Goal: Information Seeking & Learning: Learn about a topic

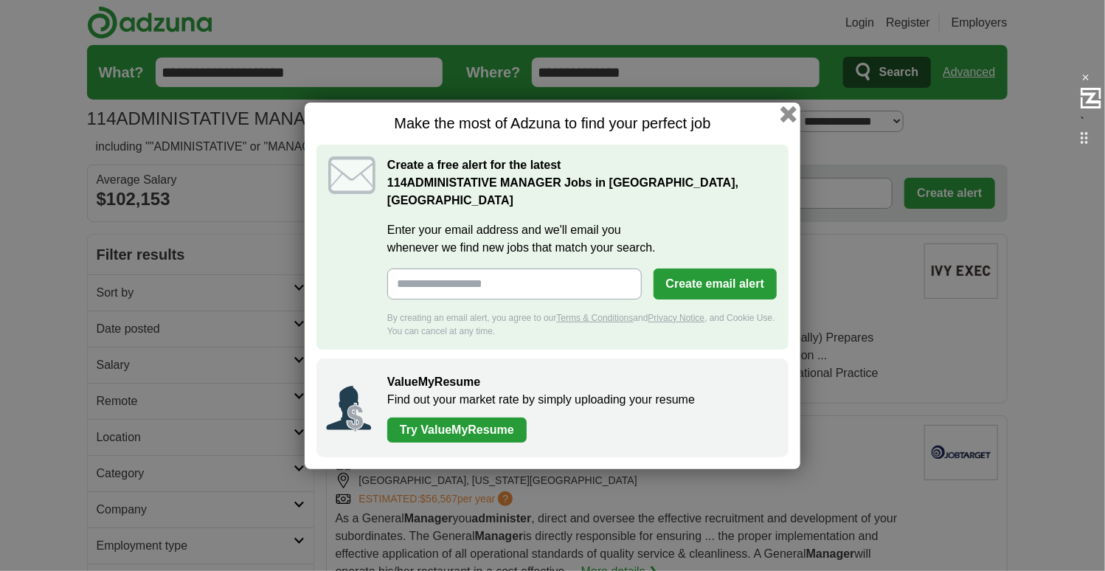
click at [785, 122] on button "button" at bounding box center [789, 114] width 16 height 16
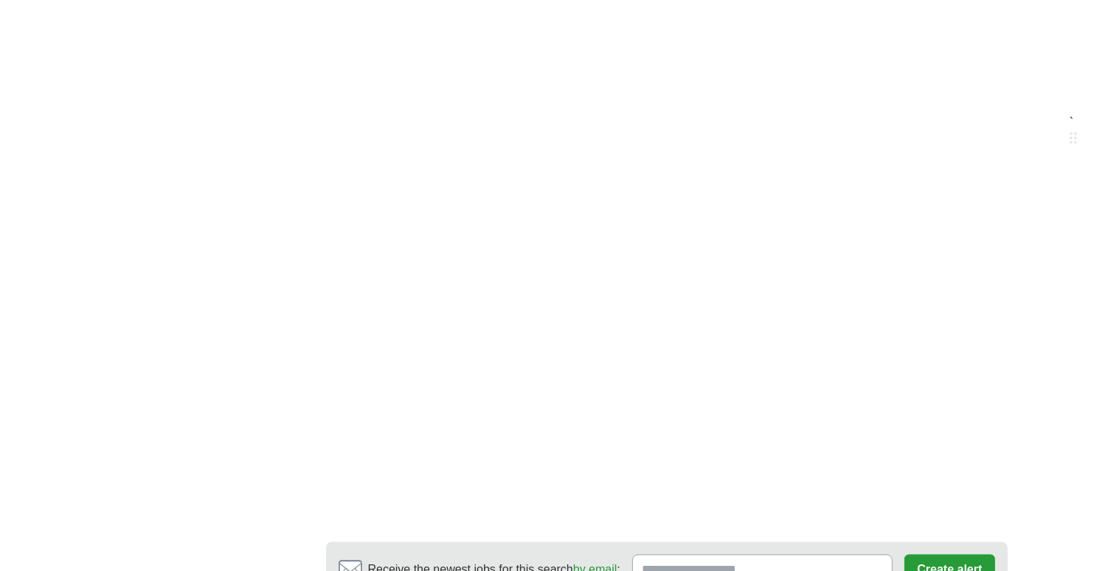
scroll to position [2804, 0]
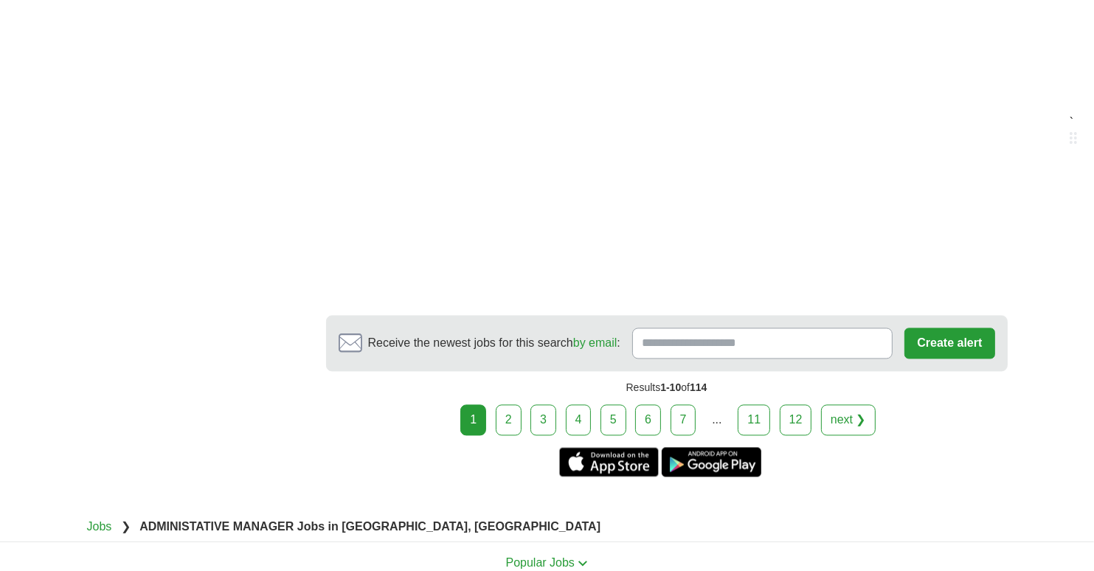
click at [514, 410] on link "2" at bounding box center [509, 419] width 26 height 31
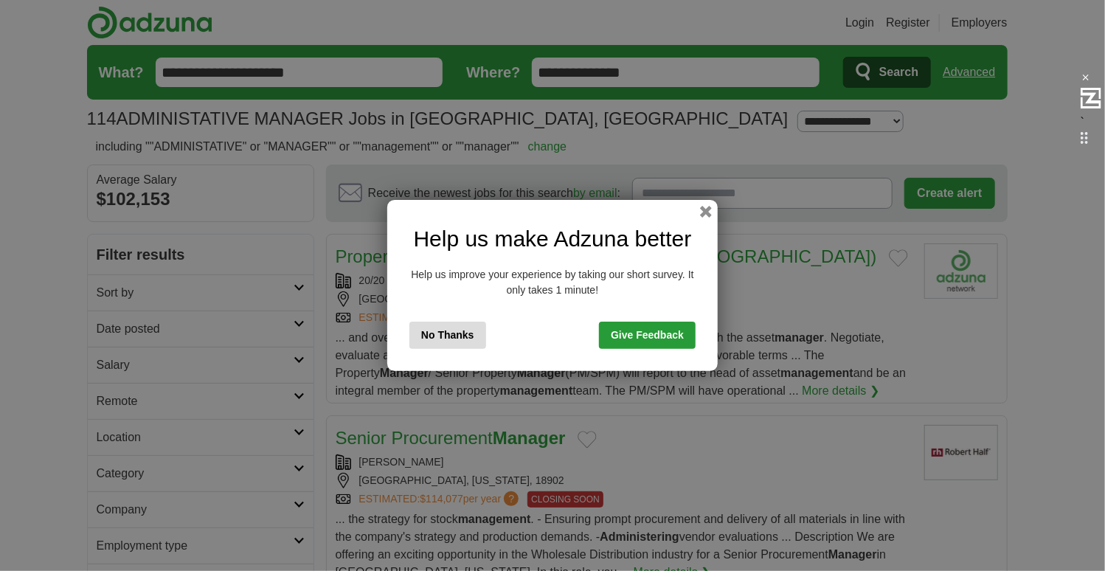
click at [460, 332] on button "No Thanks" at bounding box center [448, 335] width 77 height 27
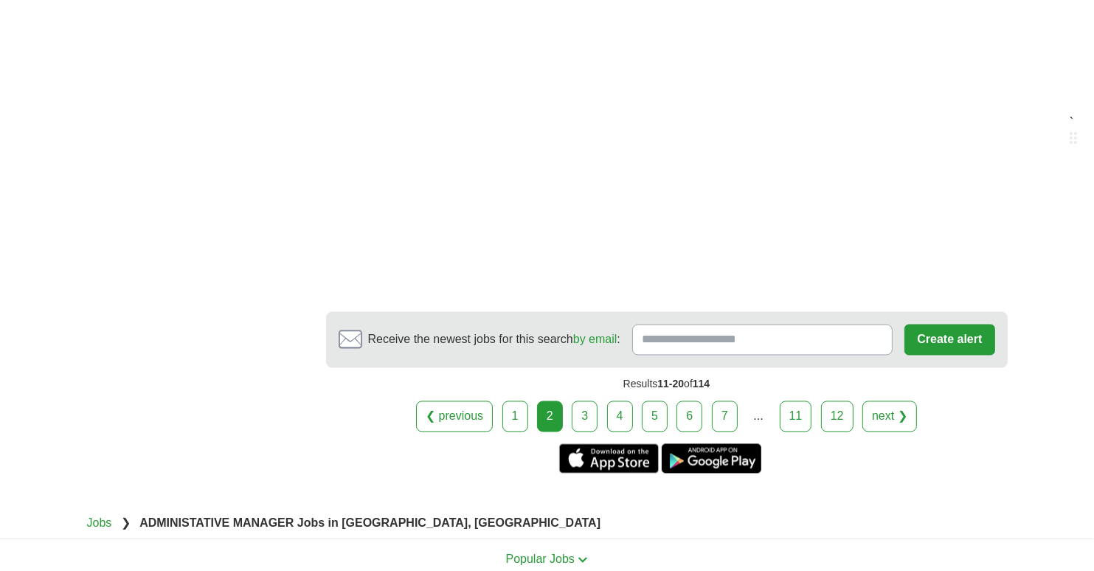
scroll to position [2583, 0]
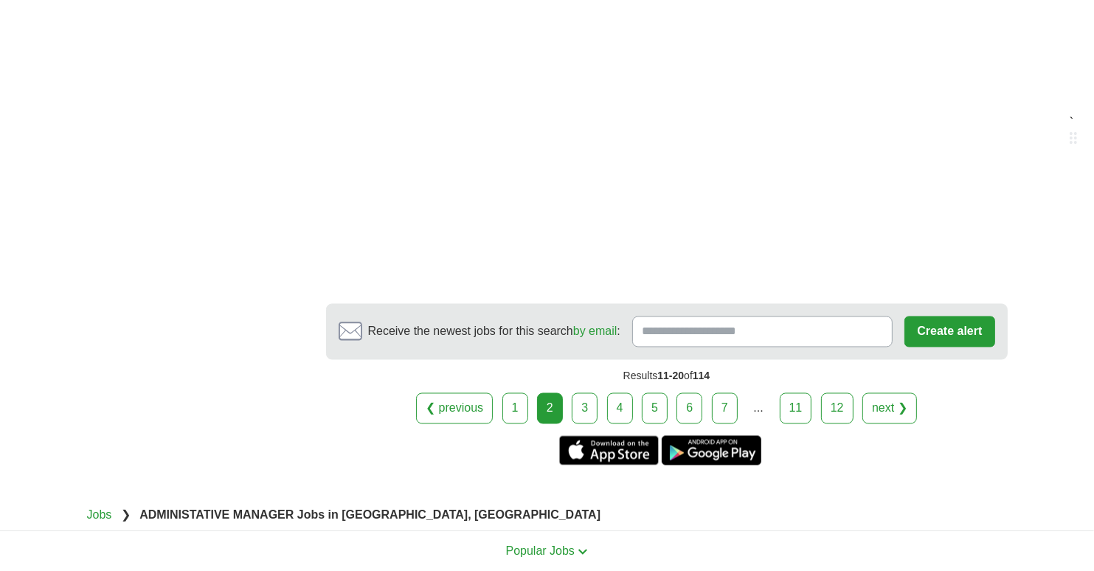
click at [585, 393] on link "3" at bounding box center [585, 408] width 26 height 31
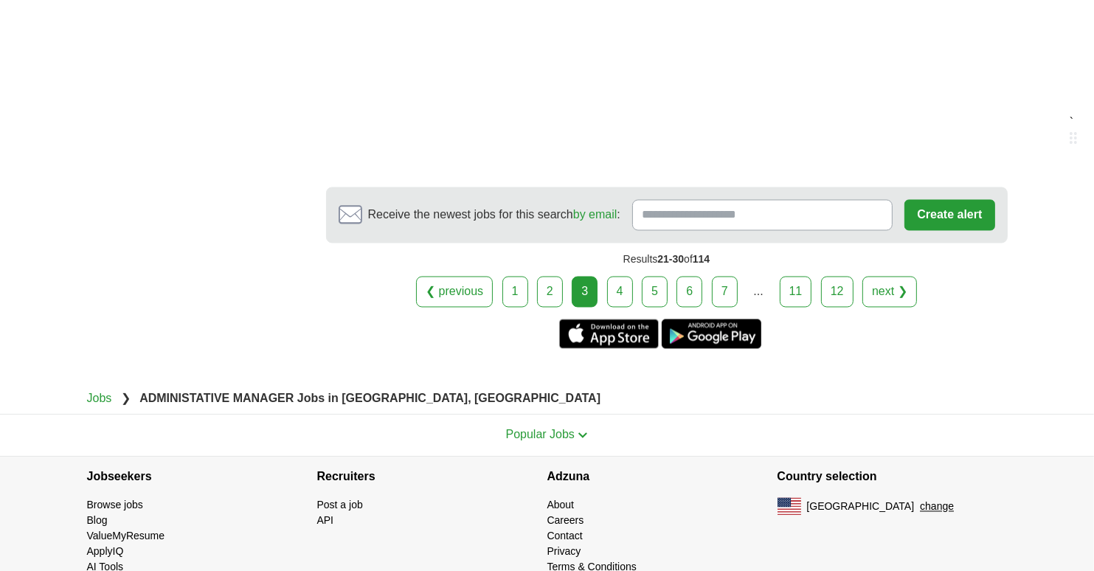
scroll to position [2635, 0]
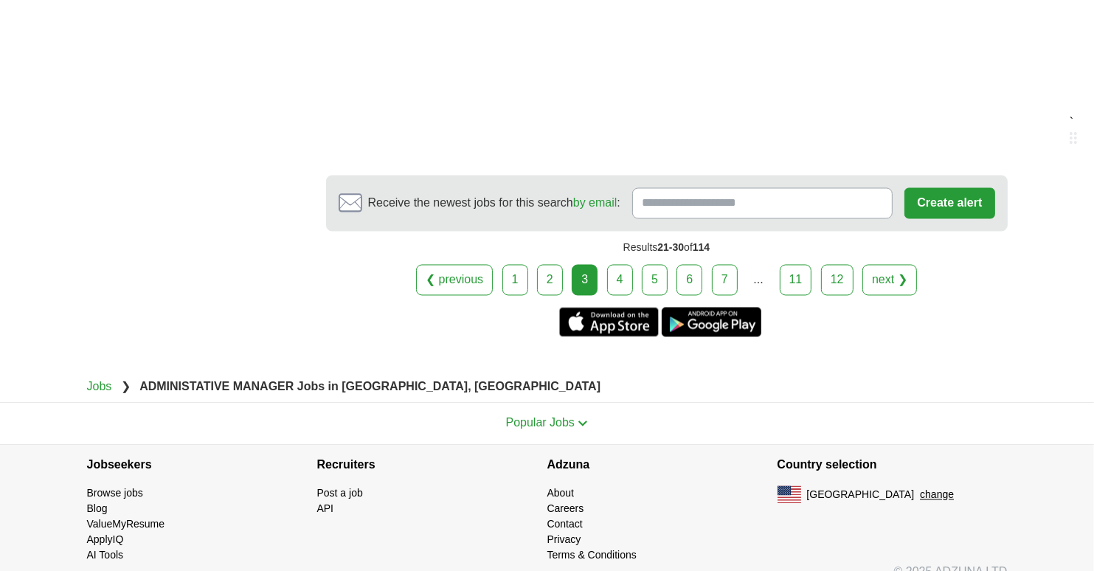
click at [618, 265] on link "4" at bounding box center [620, 280] width 26 height 31
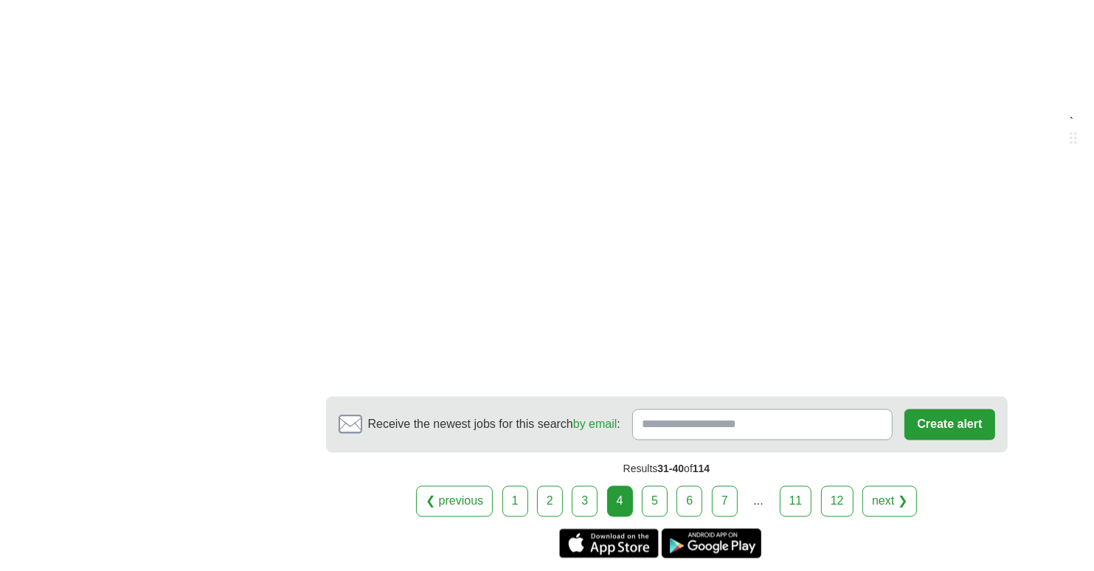
scroll to position [2435, 0]
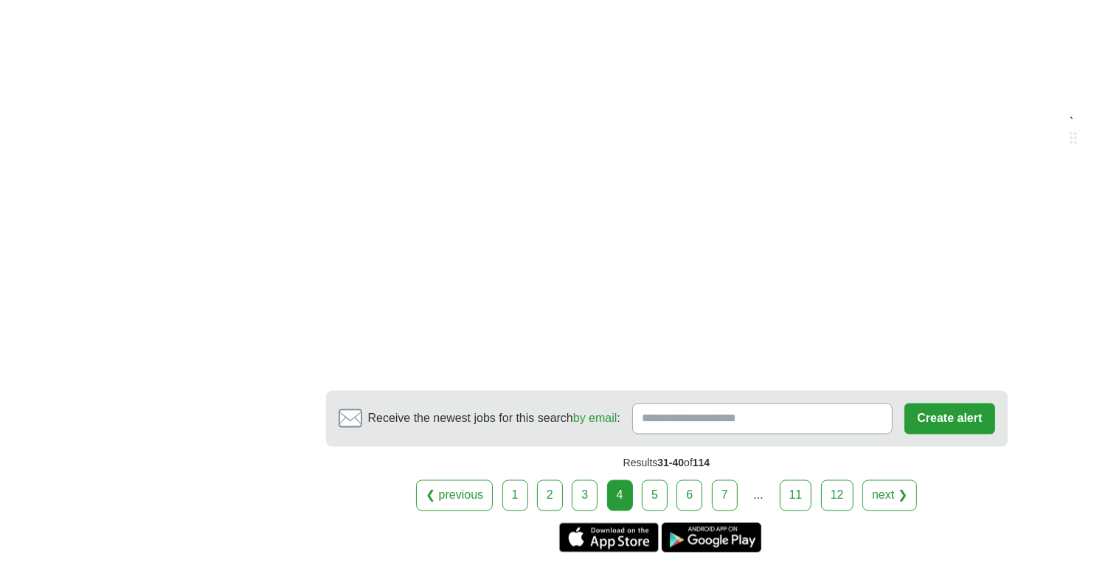
click at [661, 480] on link "5" at bounding box center [655, 495] width 26 height 31
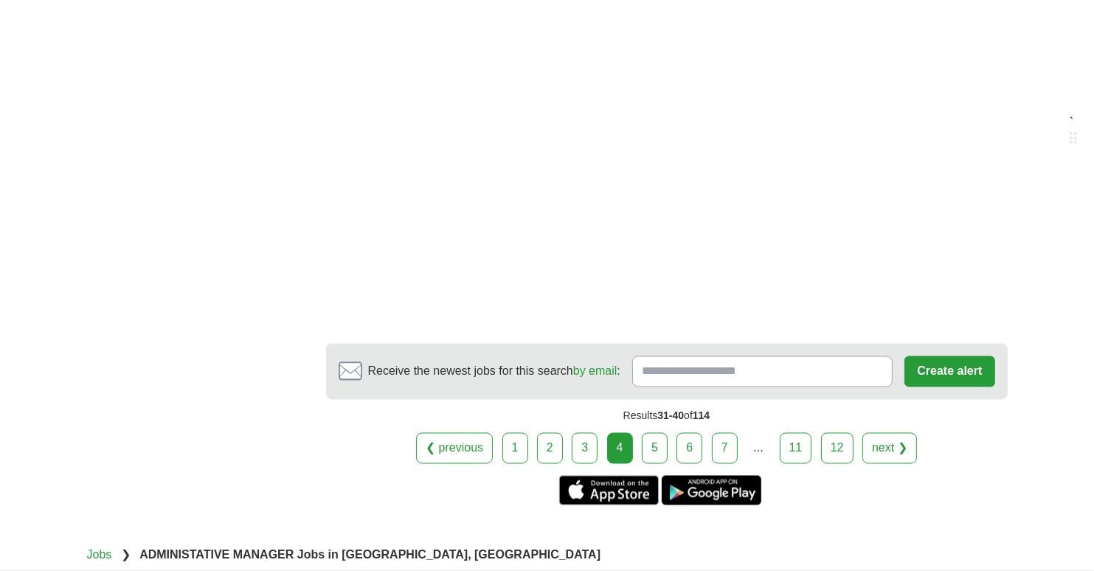
scroll to position [2509, 0]
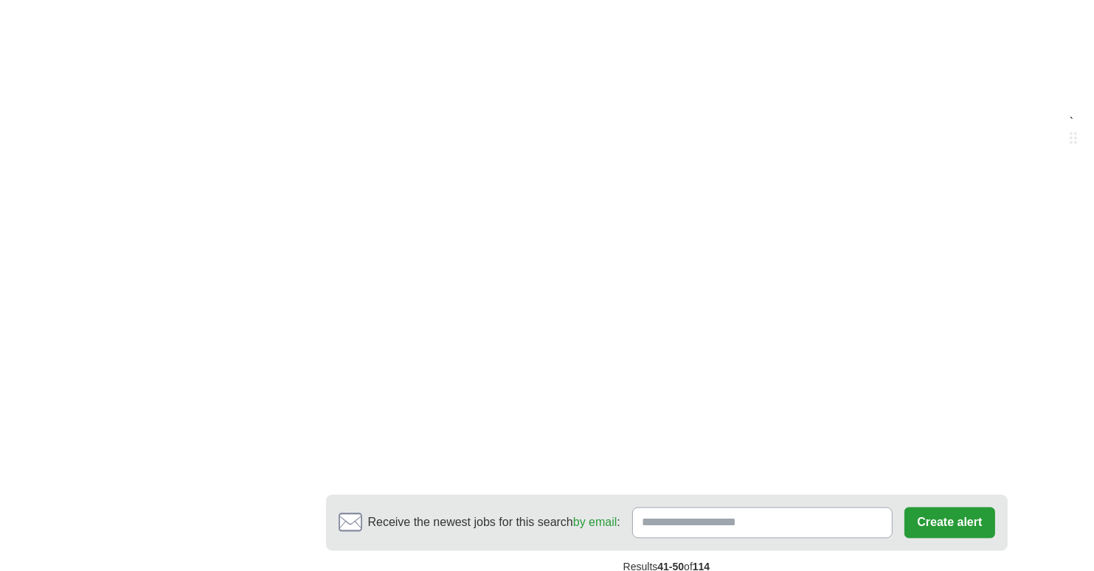
scroll to position [2583, 0]
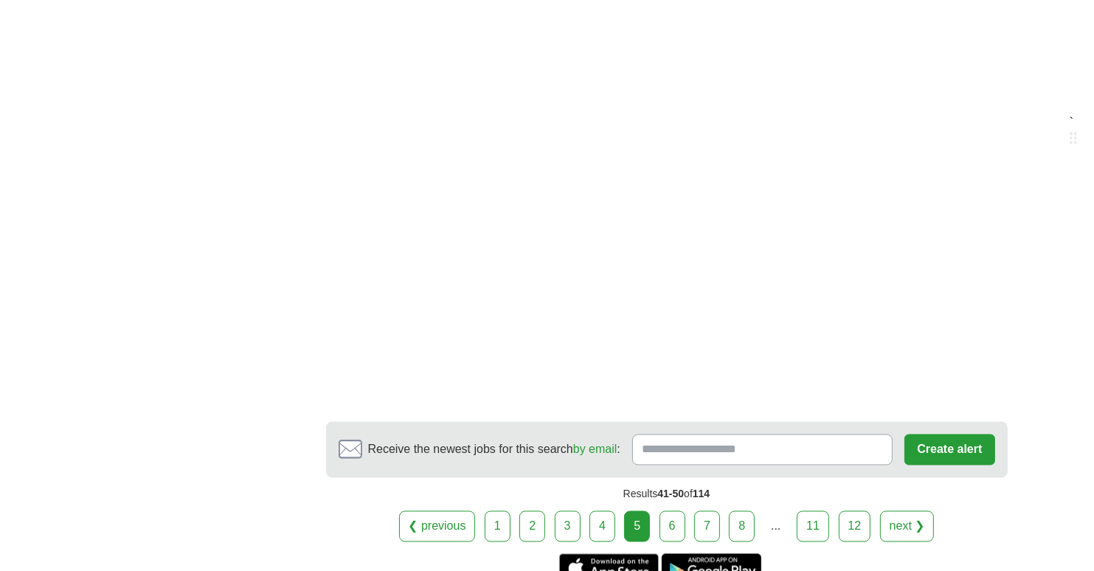
click at [667, 511] on link "6" at bounding box center [673, 526] width 26 height 31
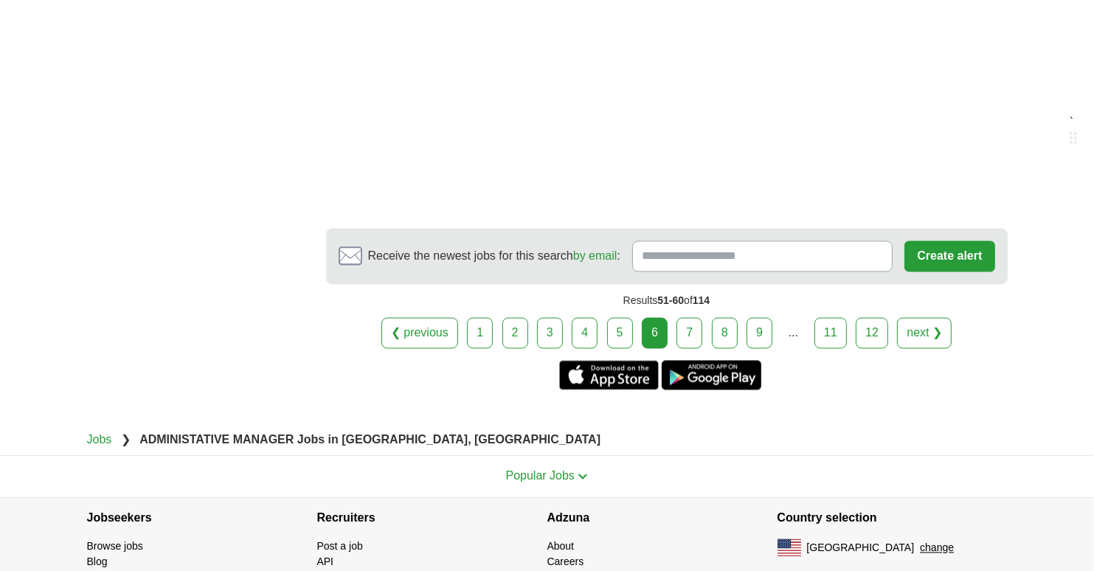
scroll to position [2562, 0]
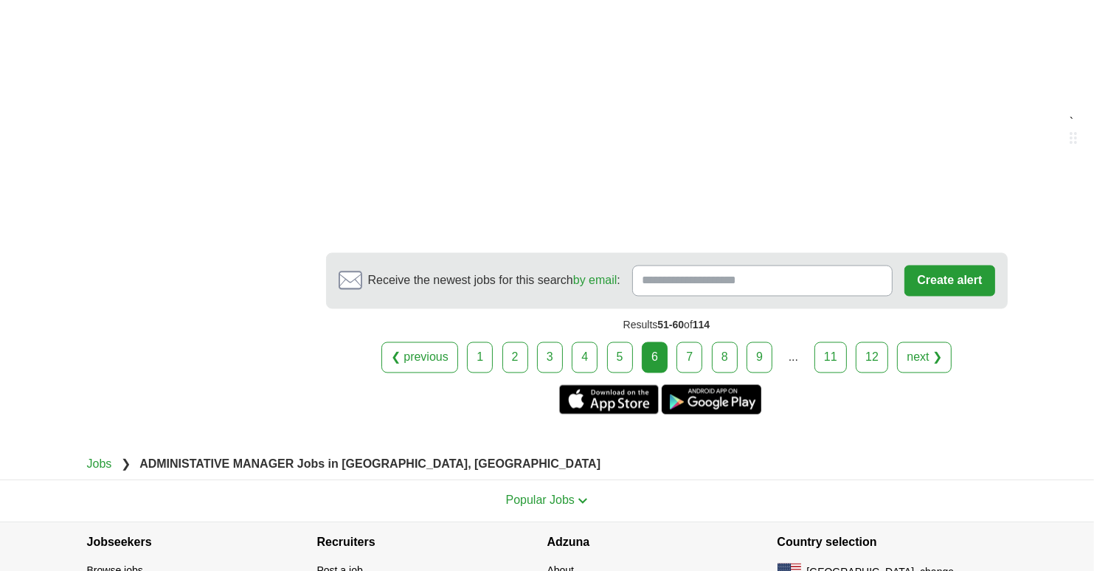
click at [691, 342] on link "7" at bounding box center [690, 357] width 26 height 31
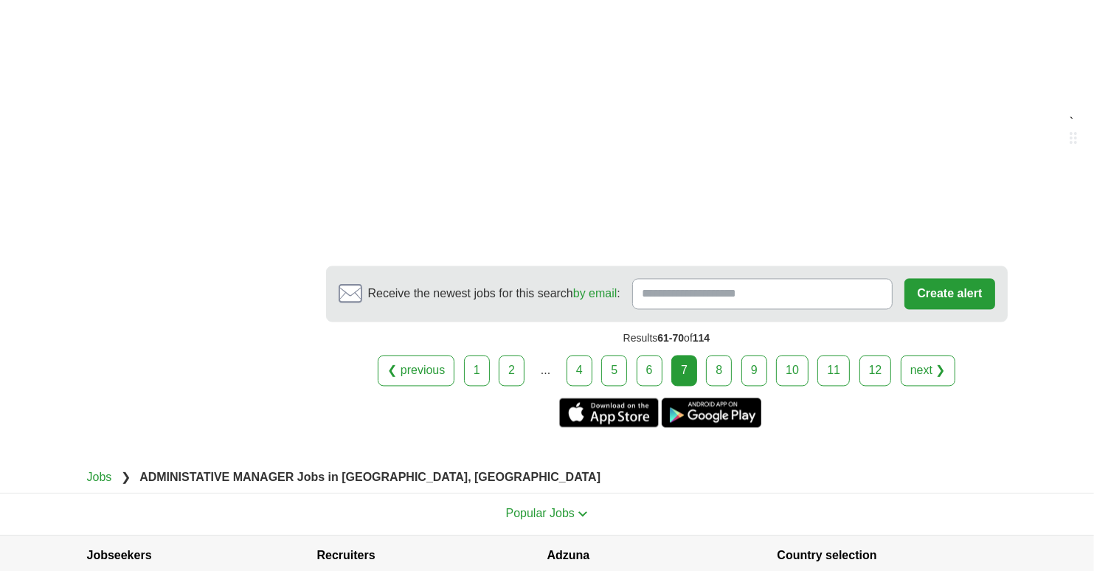
scroll to position [2730, 0]
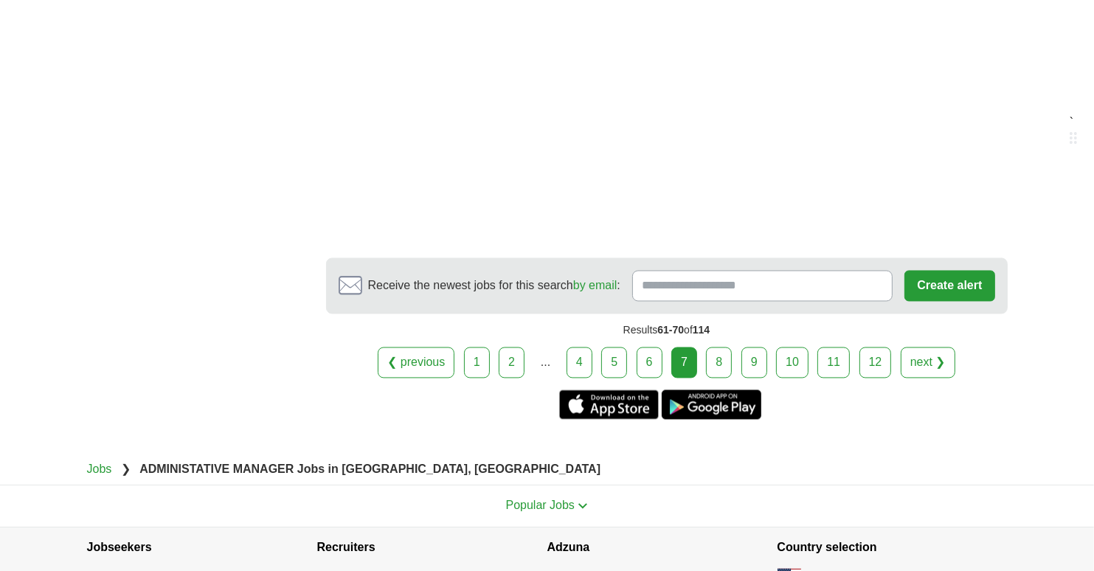
click at [717, 348] on link "8" at bounding box center [719, 363] width 26 height 31
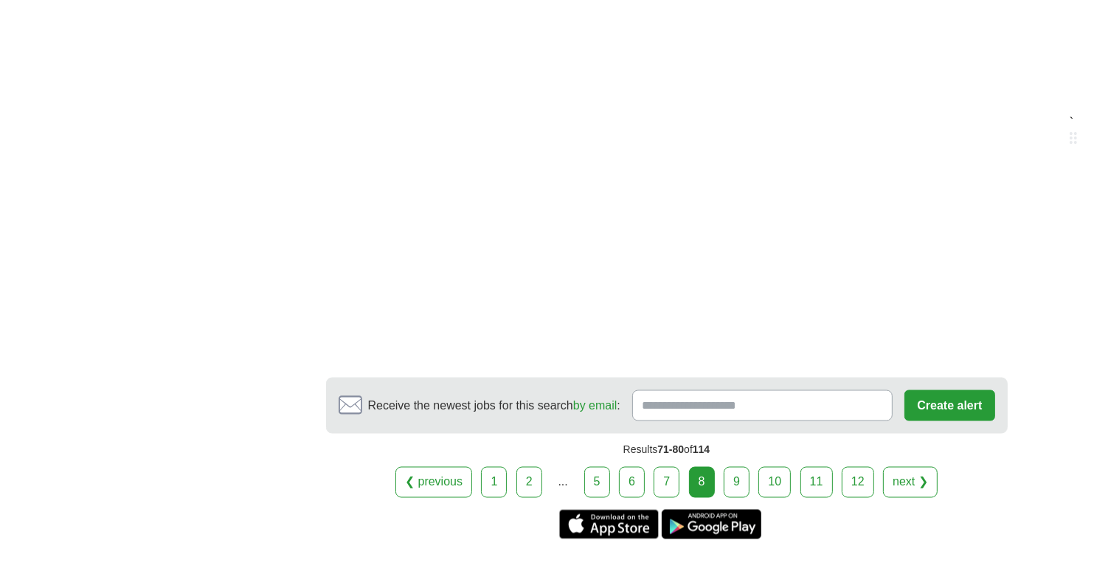
scroll to position [2561, 0]
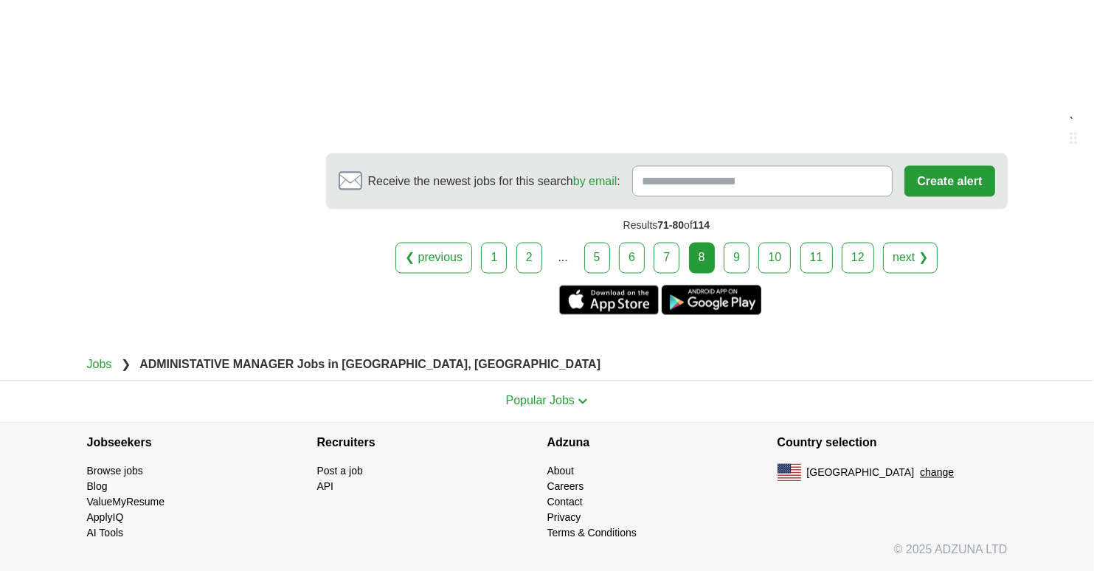
click at [736, 265] on link "9" at bounding box center [737, 258] width 26 height 31
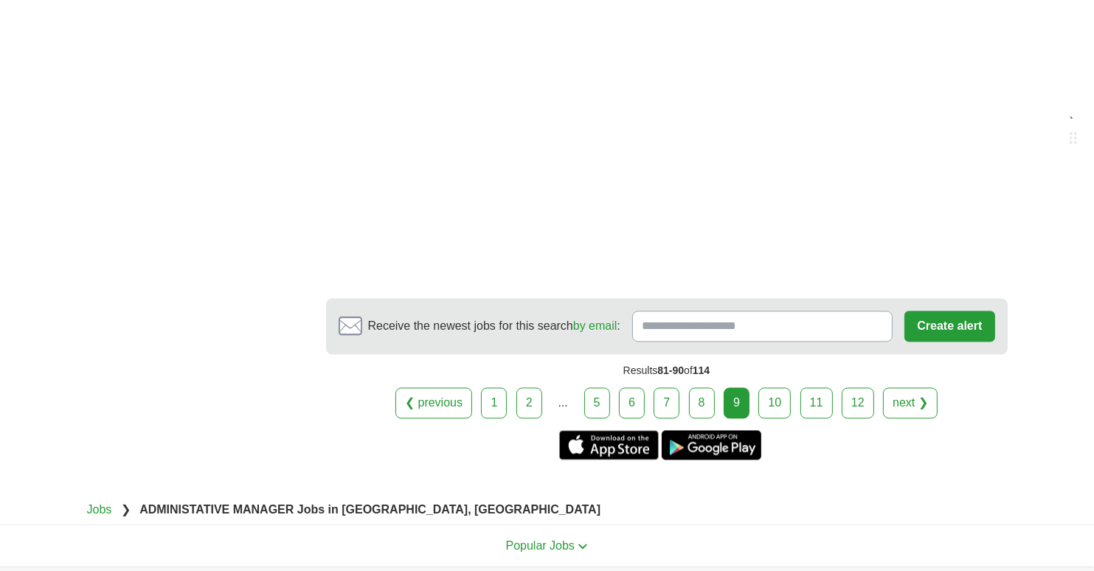
scroll to position [2730, 0]
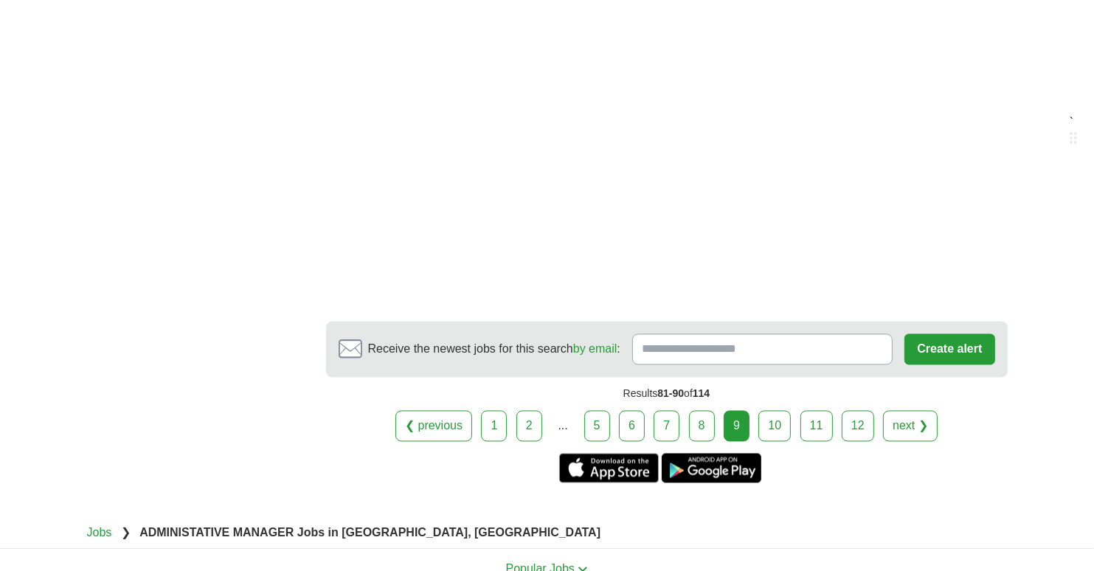
click at [769, 416] on link "10" at bounding box center [775, 426] width 32 height 31
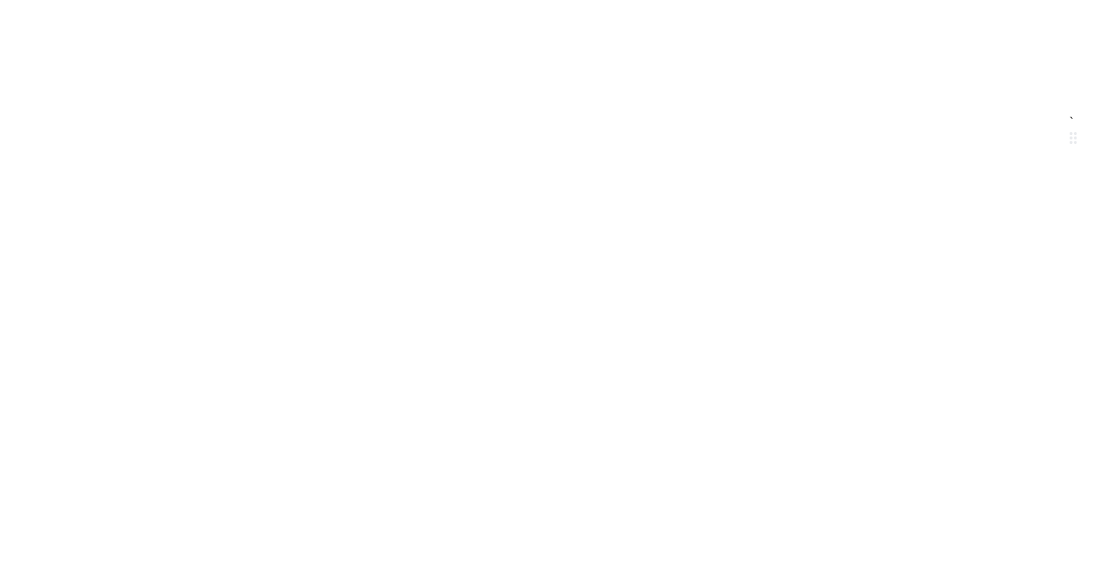
scroll to position [2952, 0]
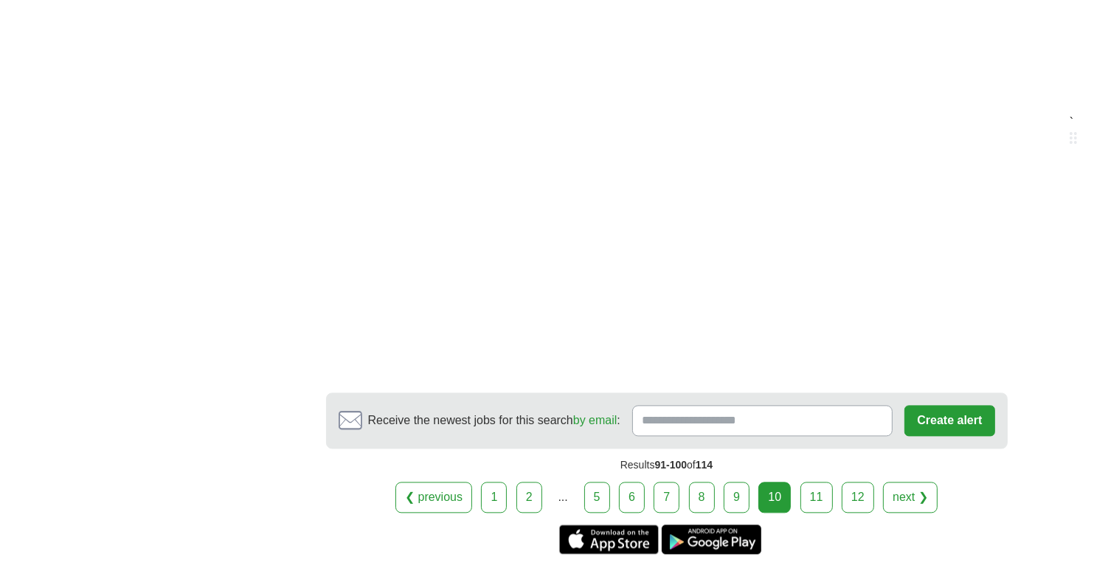
click at [804, 482] on link "11" at bounding box center [817, 497] width 32 height 31
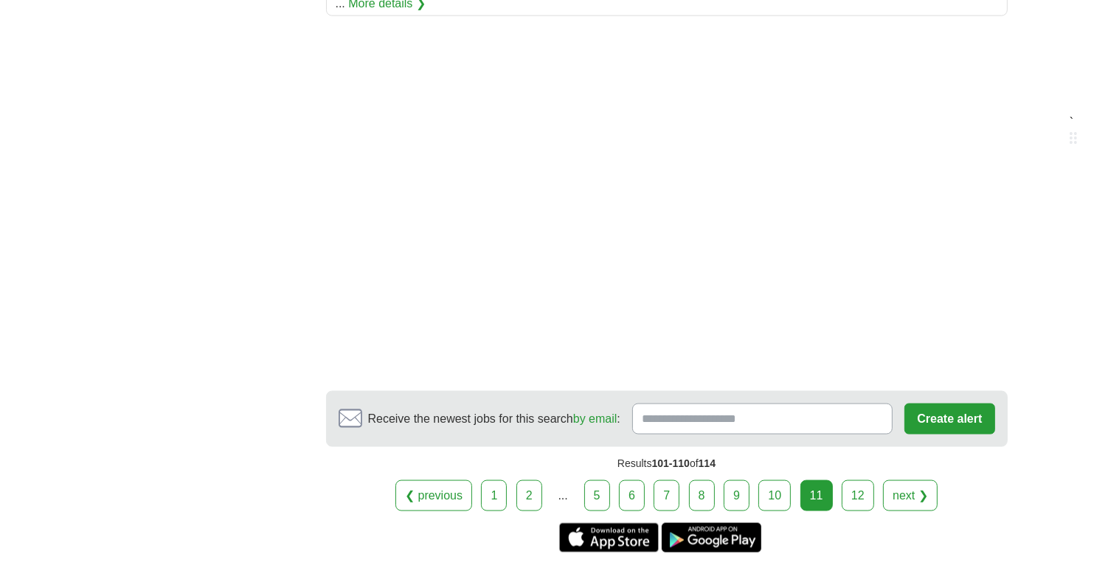
scroll to position [2066, 0]
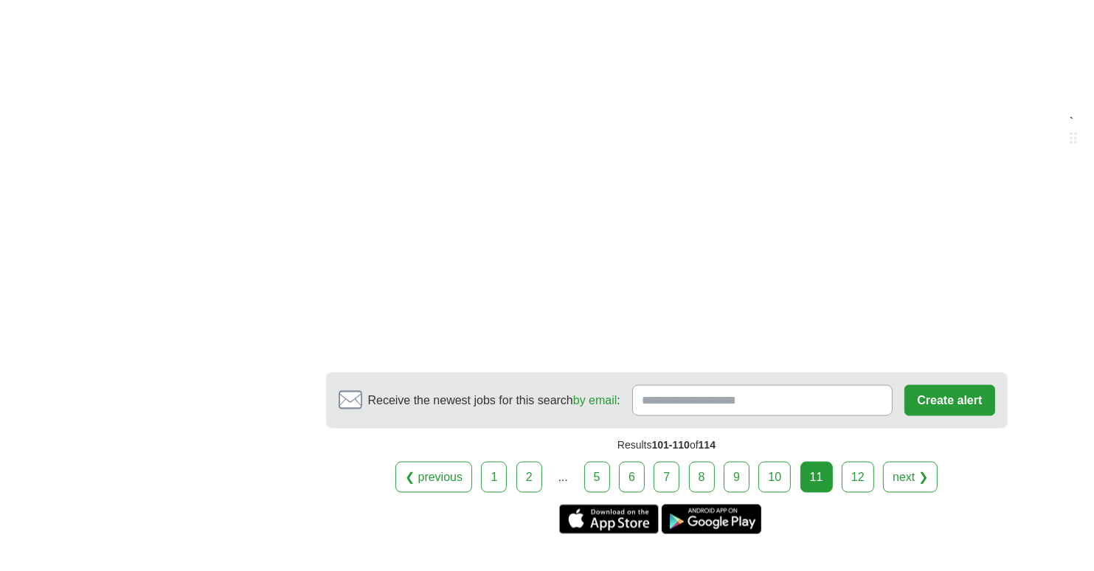
click at [858, 462] on link "12" at bounding box center [858, 477] width 32 height 31
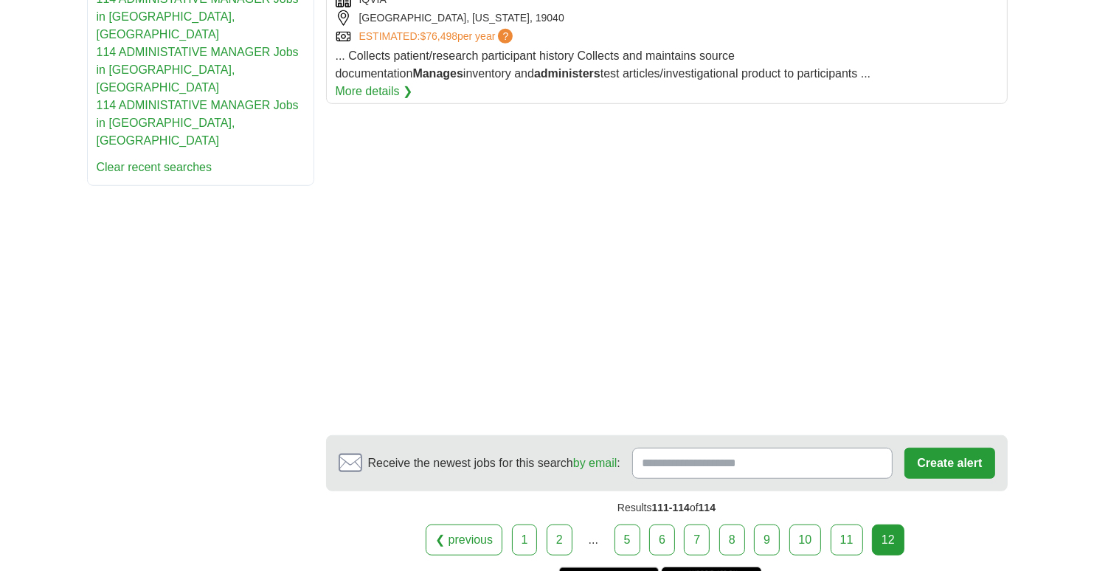
scroll to position [886, 0]
